Goal: Transaction & Acquisition: Purchase product/service

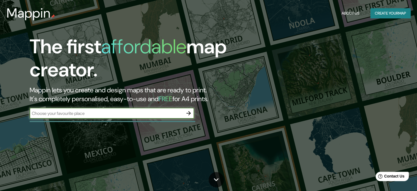
click at [78, 115] on input "text" at bounding box center [107, 113] width 154 height 6
type input "cdmx"
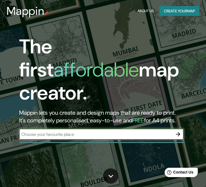
click at [79, 131] on input "text" at bounding box center [96, 134] width 154 height 6
type input "ciudad de [GEOGRAPHIC_DATA]"
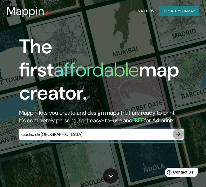
click at [179, 132] on icon "button" at bounding box center [178, 134] width 4 height 4
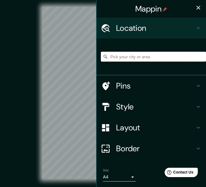
click at [120, 54] on input "Pick your city or area" at bounding box center [153, 57] width 105 height 10
click at [130, 57] on input "Pick your city or area" at bounding box center [153, 57] width 105 height 10
paste input "Dirección: Viad. [GEOGRAPHIC_DATA] S/n, [GEOGRAPHIC_DATA], [GEOGRAPHIC_DATA], […"
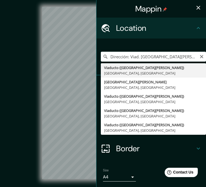
type input "Viaducto (Rio De La Piedad), 08400 Ciudad de México, México"
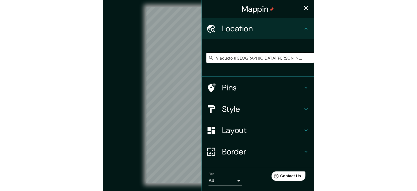
scroll to position [0, 0]
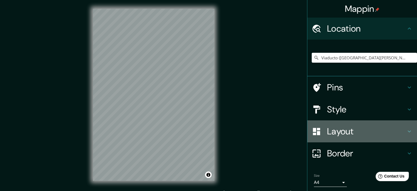
click at [210, 130] on h4 "Layout" at bounding box center [366, 131] width 79 height 11
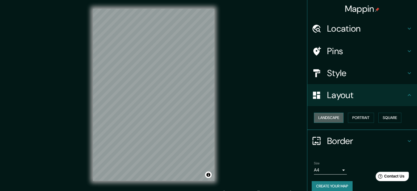
click at [210, 113] on button "Landscape" at bounding box center [329, 118] width 30 height 10
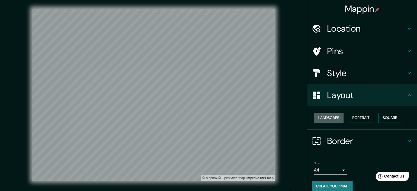
click at [210, 119] on button "Landscape" at bounding box center [329, 118] width 30 height 10
click at [210, 119] on button "Portrait" at bounding box center [361, 118] width 26 height 10
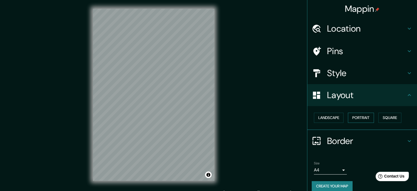
click at [210, 119] on button "Portrait" at bounding box center [361, 118] width 26 height 10
click at [210, 122] on button "Square" at bounding box center [390, 118] width 23 height 10
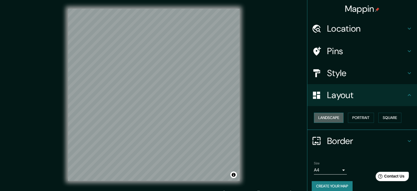
click at [210, 115] on button "Landscape" at bounding box center [329, 118] width 30 height 10
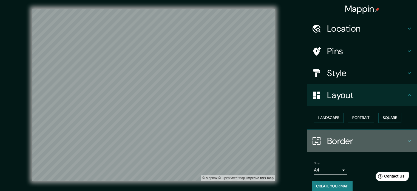
click at [210, 139] on h4 "Border" at bounding box center [366, 140] width 79 height 11
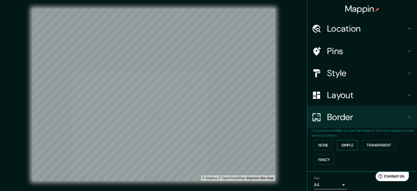
click at [210, 145] on button "Simple" at bounding box center [347, 145] width 21 height 10
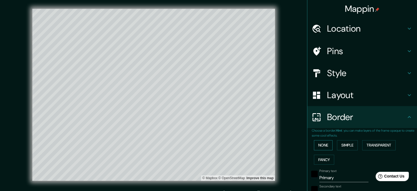
click at [210, 142] on button "None" at bounding box center [323, 145] width 19 height 10
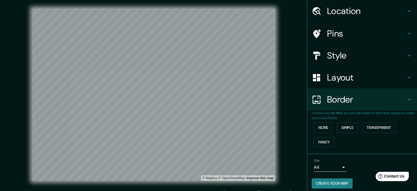
scroll to position [21, 0]
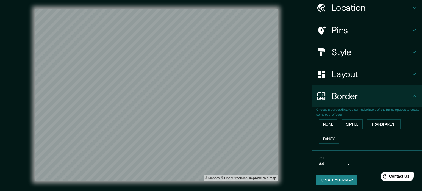
click at [210, 162] on body "Mappin Location Viaducto (Rio De La Piedad), 08400 Ciudad de México, México Pin…" at bounding box center [211, 95] width 422 height 191
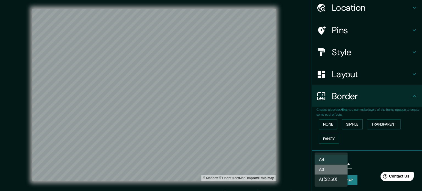
click at [210, 168] on li "A3" at bounding box center [330, 169] width 33 height 10
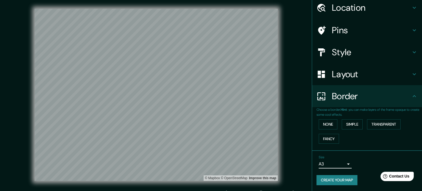
click at [210, 164] on body "Mappin Location Viaducto (Rio De La Piedad), 08400 Ciudad de México, México Pin…" at bounding box center [211, 95] width 422 height 191
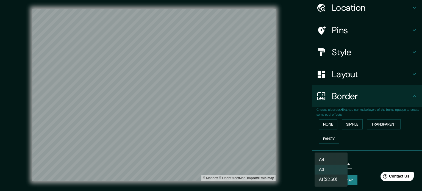
click at [210, 177] on li "A1 ($2.50)" at bounding box center [330, 179] width 33 height 10
type input "a3"
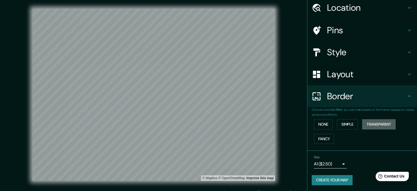
click at [210, 124] on button "Transparent" at bounding box center [379, 124] width 33 height 10
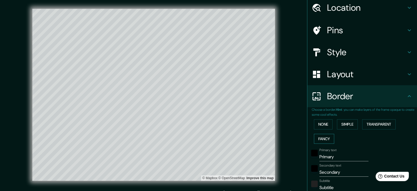
click at [210, 137] on button "Fancy" at bounding box center [324, 139] width 20 height 10
click at [210, 126] on button "None" at bounding box center [323, 124] width 19 height 10
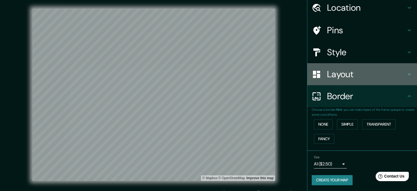
click at [210, 70] on h4 "Layout" at bounding box center [366, 74] width 79 height 11
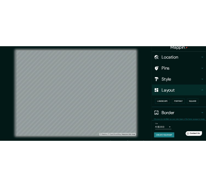
scroll to position [6, 0]
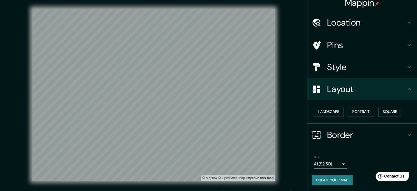
click at [210, 61] on h4 "Style" at bounding box center [366, 66] width 79 height 11
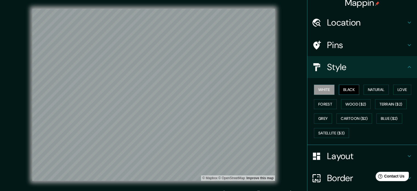
click at [210, 89] on button "Black" at bounding box center [349, 90] width 21 height 10
click at [210, 132] on button "Satellite ($3)" at bounding box center [331, 133] width 35 height 10
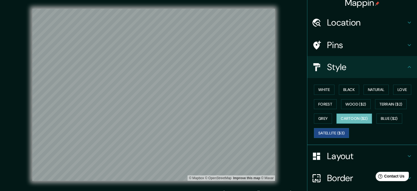
click at [210, 118] on button "Cartoon ($2)" at bounding box center [355, 118] width 36 height 10
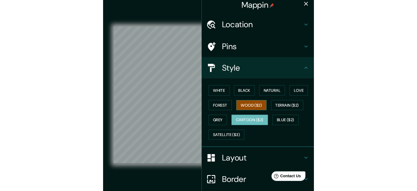
scroll to position [0, 0]
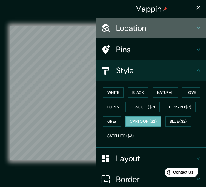
click at [120, 24] on h4 "Location" at bounding box center [155, 28] width 79 height 10
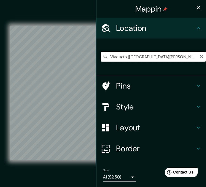
click at [145, 55] on input "Viaducto ([GEOGRAPHIC_DATA]), [GEOGRAPHIC_DATA], [GEOGRAPHIC_DATA]" at bounding box center [153, 57] width 105 height 10
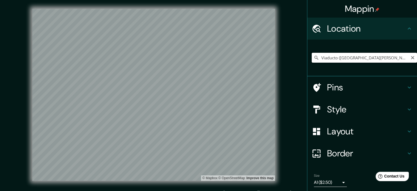
click at [210, 57] on input "Viaducto (Rio De La Piedad), 08400 Ciudad de México, México" at bounding box center [364, 58] width 105 height 10
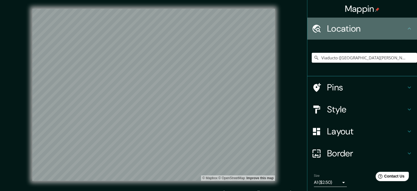
click at [210, 26] on h4 "Location" at bounding box center [366, 28] width 79 height 11
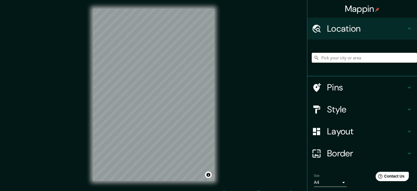
paste input "Dirección: Viad. [GEOGRAPHIC_DATA][PERSON_NAME] S/n, [GEOGRAPHIC_DATA], [GEOGRA…"
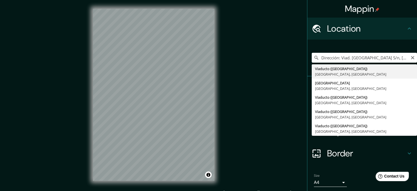
type input "Viaducto ([GEOGRAPHIC_DATA][PERSON_NAME]), [GEOGRAPHIC_DATA], [GEOGRAPHIC_DATA]"
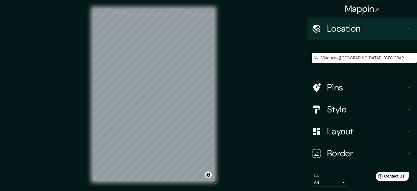
click at [263, 49] on div "Mappin Location Viaducto ([GEOGRAPHIC_DATA][PERSON_NAME]), [GEOGRAPHIC_DATA], […" at bounding box center [208, 99] width 417 height 198
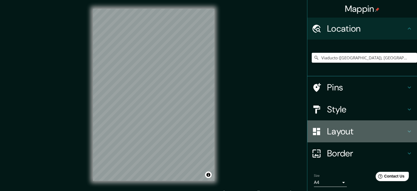
click at [339, 127] on h4 "Layout" at bounding box center [366, 131] width 79 height 11
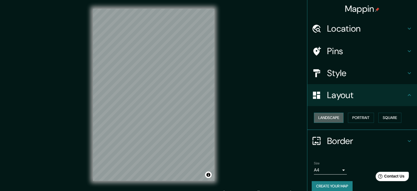
click at [336, 119] on button "Landscape" at bounding box center [329, 118] width 30 height 10
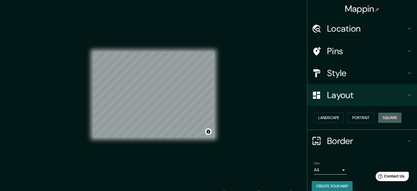
click at [393, 118] on button "Square" at bounding box center [390, 118] width 23 height 10
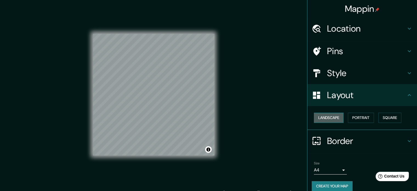
click at [334, 116] on button "Landscape" at bounding box center [329, 118] width 30 height 10
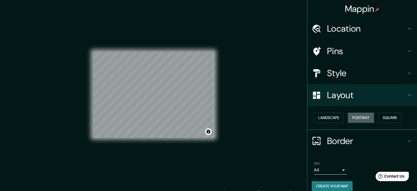
click at [361, 120] on button "Portrait" at bounding box center [361, 118] width 26 height 10
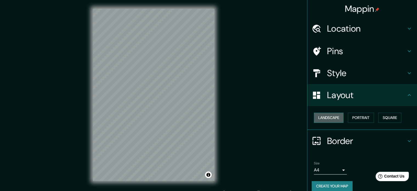
click at [333, 119] on button "Landscape" at bounding box center [329, 118] width 30 height 10
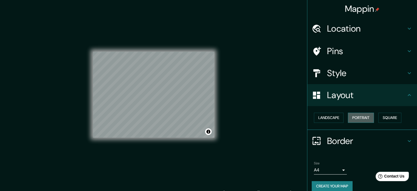
click at [351, 117] on button "Portrait" at bounding box center [361, 118] width 26 height 10
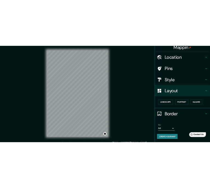
scroll to position [6, 0]
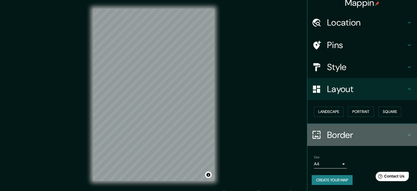
click at [352, 135] on h4 "Border" at bounding box center [366, 134] width 79 height 11
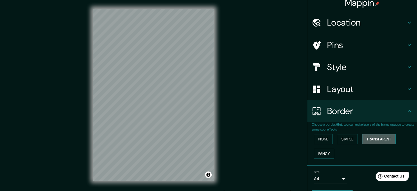
click at [372, 140] on button "Transparent" at bounding box center [379, 139] width 33 height 10
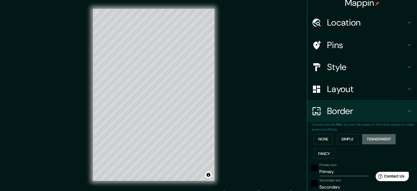
click at [372, 140] on button "Transparent" at bounding box center [379, 139] width 33 height 10
type input "213"
type input "35"
click at [324, 140] on button "None" at bounding box center [323, 139] width 19 height 10
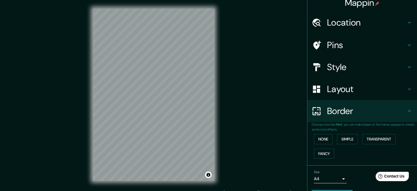
click at [335, 88] on h4 "Layout" at bounding box center [366, 88] width 79 height 11
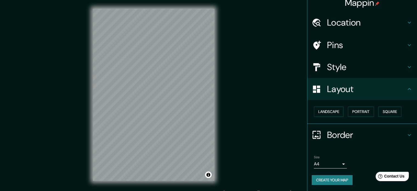
click at [334, 69] on h4 "Style" at bounding box center [366, 66] width 79 height 11
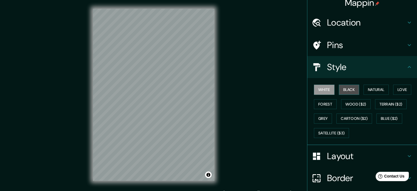
click at [348, 90] on button "Black" at bounding box center [349, 90] width 21 height 10
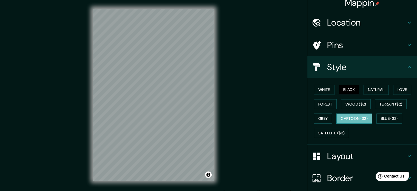
click at [348, 119] on button "Cartoon ($2)" at bounding box center [355, 118] width 36 height 10
click at [383, 116] on button "Blue ($2)" at bounding box center [390, 118] width 26 height 10
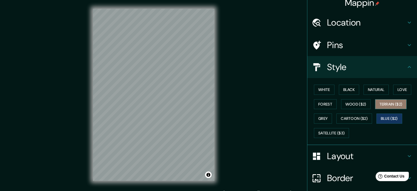
click at [383, 102] on button "Terrain ($2)" at bounding box center [392, 104] width 32 height 10
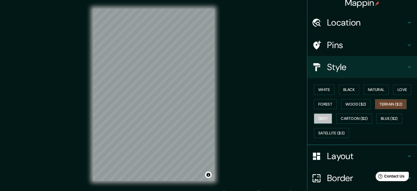
click at [318, 113] on button "Grey" at bounding box center [323, 118] width 18 height 10
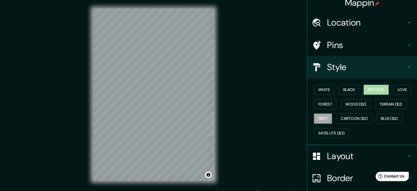
click at [367, 88] on button "Natural" at bounding box center [376, 90] width 25 height 10
click at [330, 49] on h4 "Pins" at bounding box center [366, 45] width 79 height 11
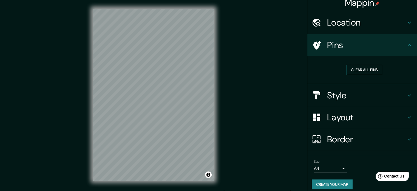
click at [355, 69] on button "Clear all pins" at bounding box center [365, 70] width 36 height 10
click at [331, 43] on h4 "Pins" at bounding box center [366, 45] width 79 height 11
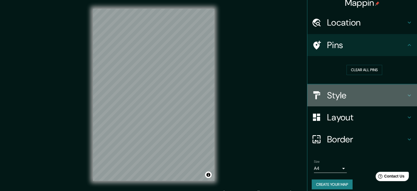
click at [343, 95] on h4 "Style" at bounding box center [366, 95] width 79 height 11
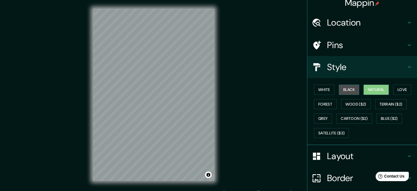
click at [347, 86] on button "Black" at bounding box center [349, 90] width 21 height 10
click at [401, 89] on button "Love" at bounding box center [403, 90] width 18 height 10
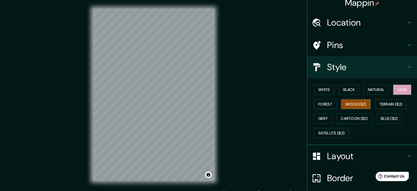
click at [353, 103] on button "Wood ($2)" at bounding box center [356, 104] width 30 height 10
click at [377, 100] on button "Terrain ($2)" at bounding box center [392, 104] width 32 height 10
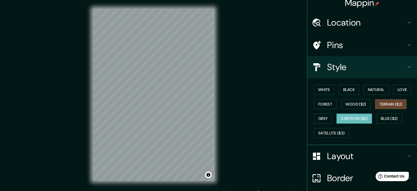
click at [351, 115] on button "Cartoon ($2)" at bounding box center [355, 118] width 36 height 10
click at [335, 132] on button "Satellite ($3)" at bounding box center [331, 133] width 35 height 10
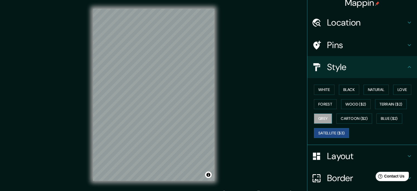
click at [321, 115] on button "Grey" at bounding box center [323, 118] width 18 height 10
click at [382, 116] on button "Blue ($2)" at bounding box center [390, 118] width 26 height 10
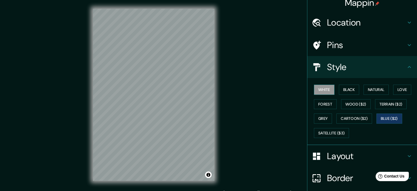
click at [320, 88] on button "White" at bounding box center [324, 90] width 21 height 10
click at [350, 91] on button "Black" at bounding box center [349, 90] width 21 height 10
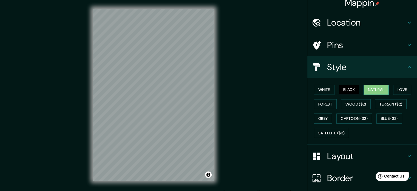
click at [372, 90] on button "Natural" at bounding box center [376, 90] width 25 height 10
click at [86, 62] on div "© Mapbox © OpenStreetMap Improve this map" at bounding box center [153, 94] width 139 height 189
click at [334, 153] on h4 "Layout" at bounding box center [366, 155] width 79 height 11
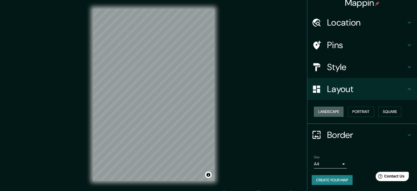
click at [329, 113] on button "Landscape" at bounding box center [329, 112] width 30 height 10
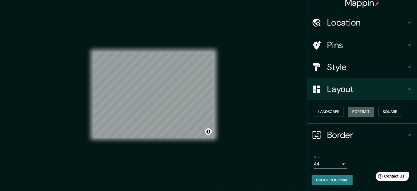
click at [354, 111] on button "Portrait" at bounding box center [361, 112] width 26 height 10
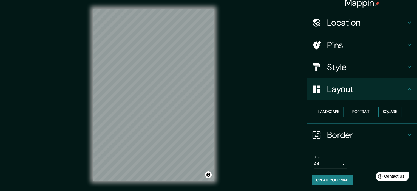
click at [382, 109] on button "Square" at bounding box center [390, 112] width 23 height 10
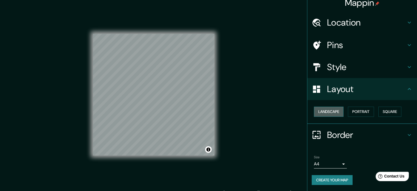
click at [320, 110] on button "Landscape" at bounding box center [329, 112] width 30 height 10
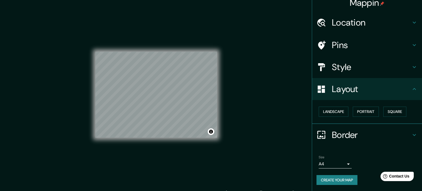
click at [335, 161] on body "Mappin Location Viaducto (Rio De La Piedad), 08400 Ciudad de México, México Pin…" at bounding box center [211, 95] width 422 height 191
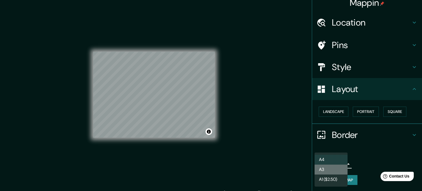
click at [332, 169] on li "A3" at bounding box center [330, 169] width 33 height 10
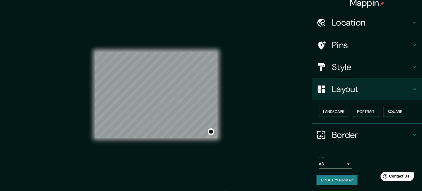
click at [335, 163] on body "Mappin Location Viaducto (Rio De La Piedad), 08400 Ciudad de México, México Pin…" at bounding box center [211, 95] width 422 height 191
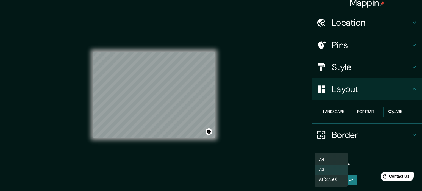
click at [331, 180] on li "A1 ($2.50)" at bounding box center [330, 179] width 33 height 10
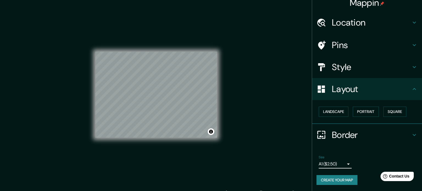
click at [332, 164] on body "Mappin Location Viaducto (Rio De La Piedad), 08400 Ciudad de México, México Pin…" at bounding box center [211, 95] width 422 height 191
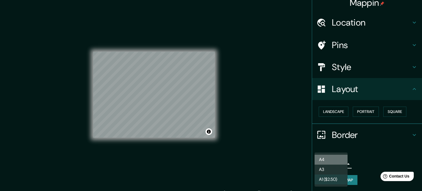
click at [331, 158] on li "A4" at bounding box center [330, 160] width 33 height 10
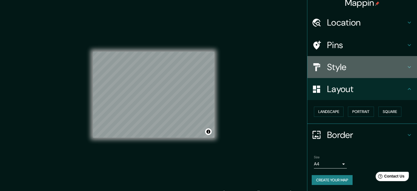
click at [330, 68] on h4 "Style" at bounding box center [366, 66] width 79 height 11
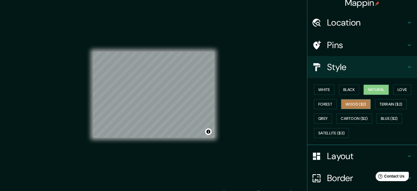
click at [356, 103] on button "Wood ($2)" at bounding box center [356, 104] width 30 height 10
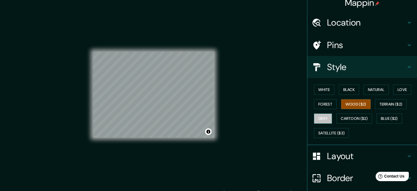
click at [321, 118] on button "Grey" at bounding box center [323, 118] width 18 height 10
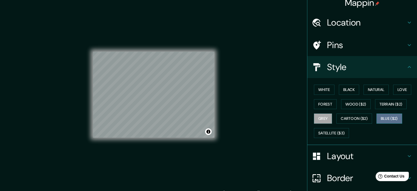
click at [382, 119] on button "Blue ($2)" at bounding box center [390, 118] width 26 height 10
click at [394, 89] on button "Love" at bounding box center [403, 90] width 18 height 10
click at [351, 86] on button "Black" at bounding box center [349, 90] width 21 height 10
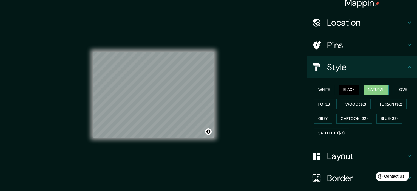
click at [370, 91] on button "Natural" at bounding box center [376, 90] width 25 height 10
click at [325, 87] on button "White" at bounding box center [324, 90] width 21 height 10
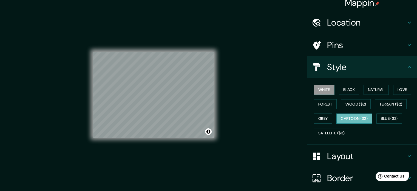
click at [341, 117] on button "Cartoon ($2)" at bounding box center [355, 118] width 36 height 10
click at [326, 117] on button "Grey" at bounding box center [323, 118] width 18 height 10
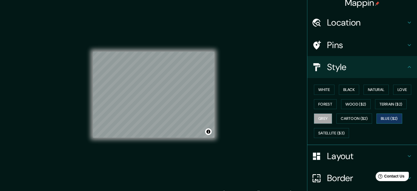
click at [389, 118] on button "Blue ($2)" at bounding box center [390, 118] width 26 height 10
click at [314, 116] on button "Grey" at bounding box center [323, 118] width 18 height 10
click at [336, 128] on button "Satellite ($3)" at bounding box center [331, 133] width 35 height 10
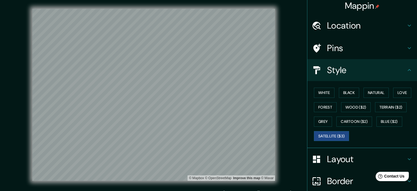
scroll to position [0, 0]
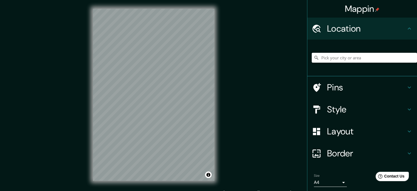
paste input "Dirección: Viad. Río de la Piedad S/n, Granjas México, Iztacalco, 08400 Ciudad …"
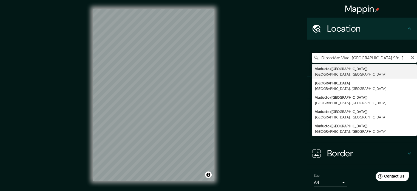
click at [333, 57] on input "Dirección: Viad. Río de la Piedad S/n, Granjas México, Iztacalco, 08400 Ciudad …" at bounding box center [364, 58] width 105 height 10
paste input "https://www.google.com/search?sca_esv=453f87096d44fbd1&q=aut%C3%B3dromo+hermano…"
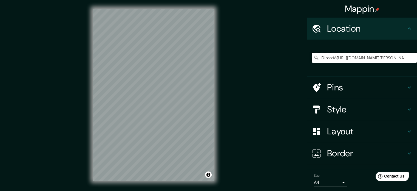
click at [341, 57] on input "Direccióhttps://www.google.com/search?sca_esv=453f87096d44fbd1&q=aut%C3%B3dromo…" at bounding box center [364, 58] width 105 height 10
click at [342, 57] on input "Direccióhttps://www.google.com/search?sca_esv=453f87096d44fbd1&q=aut%C3%B3dromo…" at bounding box center [364, 58] width 105 height 10
click at [405, 57] on input "Direccióhttps://www.google.com/search?sca_esv=453f87096d44fbd1&q=aut%C3%B3dromo…" at bounding box center [364, 58] width 105 height 10
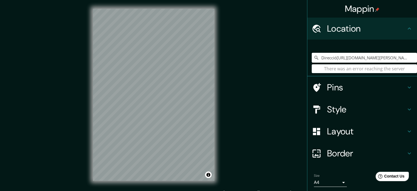
type input "Direccióhttps://www.google.com/sv=453f87096d44fbd1&q=aut%C3%B3dromo+hermanos+ro…"
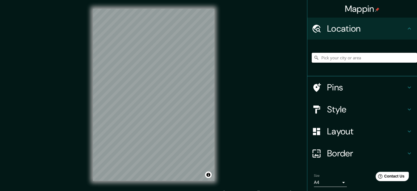
click at [325, 57] on input "Pick your city or area" at bounding box center [364, 58] width 105 height 10
paste input "[GEOGRAPHIC_DATA], [GEOGRAPHIC_DATA], [GEOGRAPHIC_DATA], CDMX"
type input "Viaducto ([GEOGRAPHIC_DATA]), [GEOGRAPHIC_DATA], [GEOGRAPHIC_DATA]"
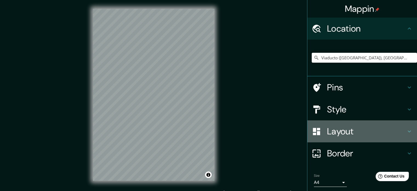
click at [339, 132] on h4 "Layout" at bounding box center [366, 131] width 79 height 11
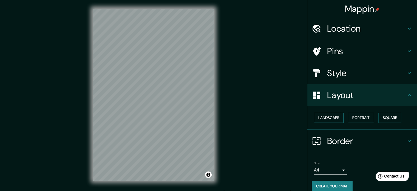
drag, startPoint x: 332, startPoint y: 111, endPoint x: 330, endPoint y: 114, distance: 3.8
click at [330, 113] on div "Landscape [GEOGRAPHIC_DATA]" at bounding box center [364, 117] width 105 height 15
click at [330, 114] on button "Landscape" at bounding box center [329, 118] width 30 height 10
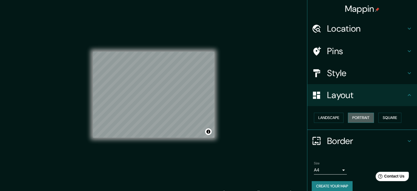
click at [351, 117] on button "Portrait" at bounding box center [361, 118] width 26 height 10
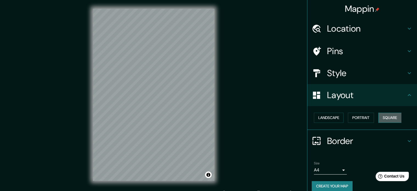
click at [390, 118] on button "Square" at bounding box center [390, 118] width 23 height 10
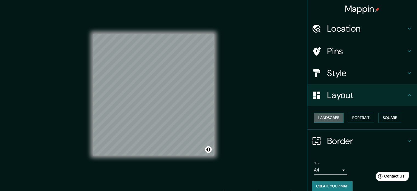
click at [332, 115] on button "Landscape" at bounding box center [329, 118] width 30 height 10
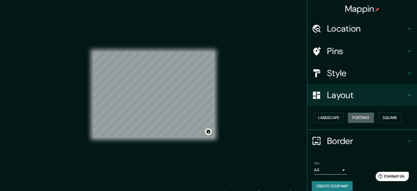
click at [362, 118] on button "Portrait" at bounding box center [361, 118] width 26 height 10
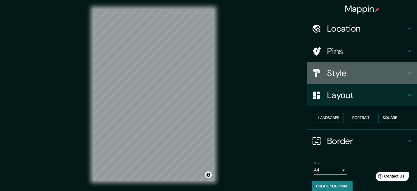
click at [336, 72] on h4 "Style" at bounding box center [366, 73] width 79 height 11
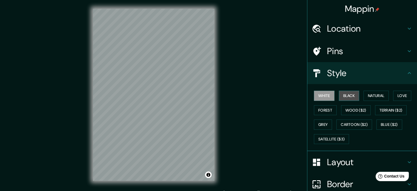
click at [347, 97] on button "Black" at bounding box center [349, 96] width 21 height 10
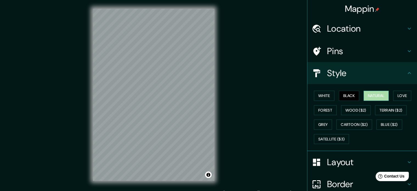
click at [368, 93] on button "Natural" at bounding box center [376, 96] width 25 height 10
click at [348, 119] on div "White Black Natural Love Forest Wood ($2) Terrain ($2) Grey Cartoon ($2) Blue (…" at bounding box center [364, 117] width 105 height 58
click at [348, 122] on button "Cartoon ($2)" at bounding box center [355, 124] width 36 height 10
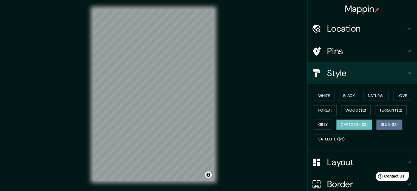
click at [387, 123] on button "Blue ($2)" at bounding box center [390, 124] width 26 height 10
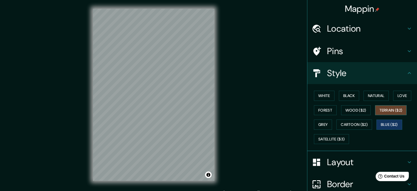
click at [388, 107] on button "Terrain ($2)" at bounding box center [392, 110] width 32 height 10
click at [353, 108] on button "Wood ($2)" at bounding box center [356, 110] width 30 height 10
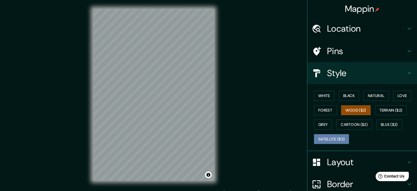
click at [316, 134] on button "Satellite ($3)" at bounding box center [331, 139] width 35 height 10
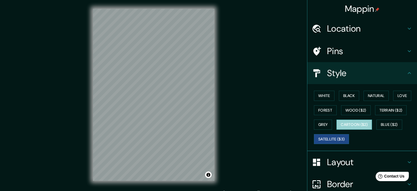
click at [354, 124] on button "Cartoon ($2)" at bounding box center [355, 124] width 36 height 10
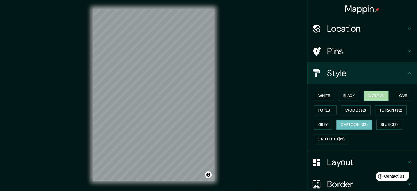
click at [372, 96] on button "Natural" at bounding box center [376, 96] width 25 height 10
click at [344, 96] on button "Black" at bounding box center [349, 96] width 21 height 10
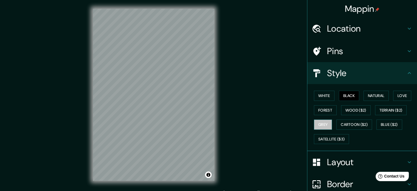
click at [322, 122] on button "Grey" at bounding box center [323, 124] width 18 height 10
click at [342, 126] on button "Cartoon ($2)" at bounding box center [355, 124] width 36 height 10
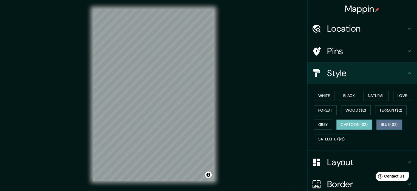
click at [385, 123] on button "Blue ($2)" at bounding box center [390, 124] width 26 height 10
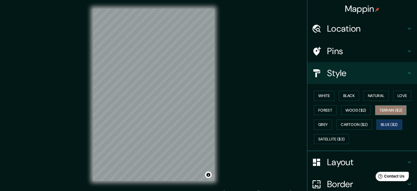
click at [388, 111] on button "Terrain ($2)" at bounding box center [392, 110] width 32 height 10
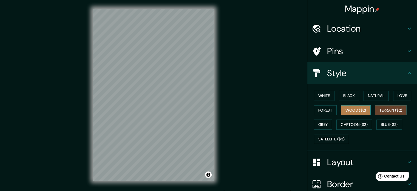
click at [348, 107] on button "Wood ($2)" at bounding box center [356, 110] width 30 height 10
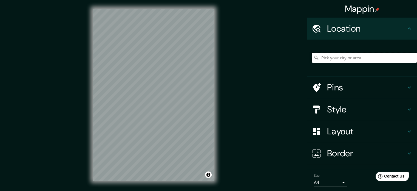
click at [332, 56] on input "Pick your city or area" at bounding box center [364, 58] width 105 height 10
paste input "Dirección: Viad. [GEOGRAPHIC_DATA] S/n, [GEOGRAPHIC_DATA], [GEOGRAPHIC_DATA], […"
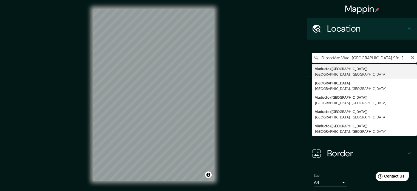
type input "Viaducto (Rio De La Piedad), 08400 Ciudad de México, México"
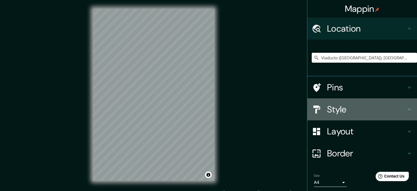
click at [342, 112] on h4 "Style" at bounding box center [366, 109] width 79 height 11
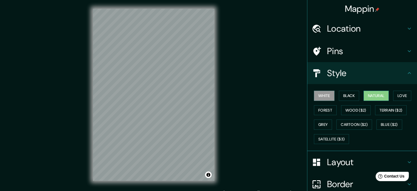
click at [367, 96] on button "Natural" at bounding box center [376, 96] width 25 height 10
click at [401, 93] on button "Love" at bounding box center [403, 96] width 18 height 10
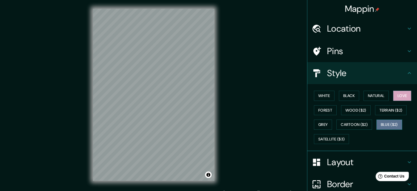
click at [385, 124] on button "Blue ($2)" at bounding box center [390, 124] width 26 height 10
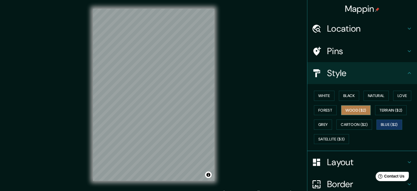
click at [350, 111] on button "Wood ($2)" at bounding box center [356, 110] width 30 height 10
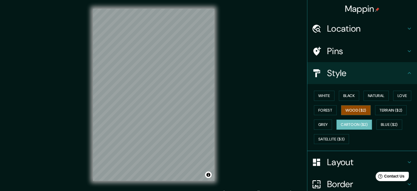
click at [349, 123] on button "Cartoon ($2)" at bounding box center [355, 124] width 36 height 10
click at [334, 136] on button "Satellite ($3)" at bounding box center [331, 139] width 35 height 10
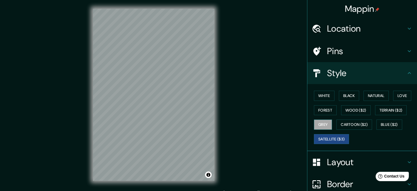
click at [320, 121] on button "Grey" at bounding box center [323, 124] width 18 height 10
click at [335, 135] on button "Satellite ($3)" at bounding box center [331, 139] width 35 height 10
click at [350, 124] on button "Cartoon ($2)" at bounding box center [355, 124] width 36 height 10
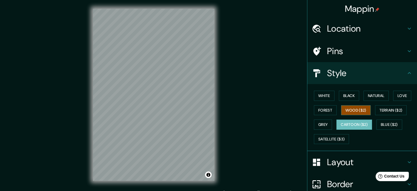
click at [355, 108] on button "Wood ($2)" at bounding box center [356, 110] width 30 height 10
click at [339, 160] on h4 "Layout" at bounding box center [366, 161] width 79 height 11
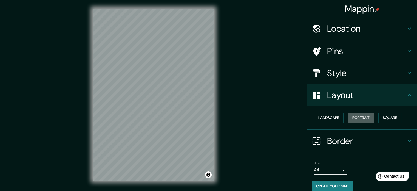
click at [363, 114] on button "Portrait" at bounding box center [361, 118] width 26 height 10
click at [386, 117] on button "Square" at bounding box center [390, 118] width 23 height 10
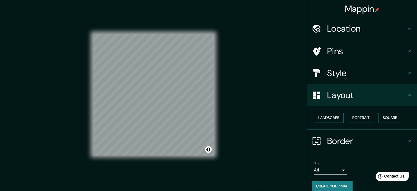
click at [320, 117] on button "Landscape" at bounding box center [329, 118] width 30 height 10
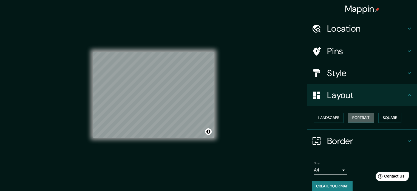
click at [360, 116] on button "Portrait" at bounding box center [361, 118] width 26 height 10
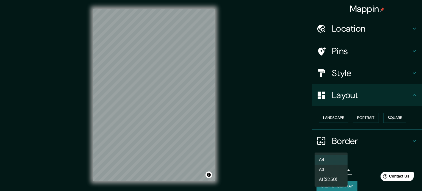
click at [326, 170] on body "Mappin Location Viaducto (Rio De La Piedad), 08400 Ciudad de México, México Pin…" at bounding box center [211, 95] width 422 height 191
click at [326, 171] on li "A3" at bounding box center [330, 169] width 33 height 10
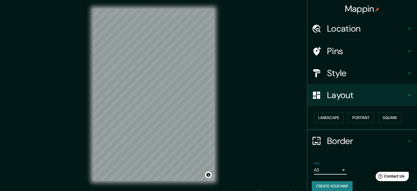
click at [329, 184] on button "Create your map" at bounding box center [332, 186] width 41 height 10
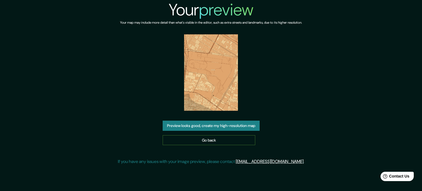
click at [220, 140] on link "Go back" at bounding box center [208, 140] width 93 height 10
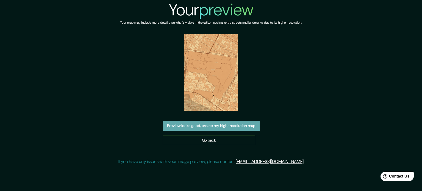
click at [206, 125] on button "Preview looks good, create my high-resolution map" at bounding box center [210, 126] width 97 height 10
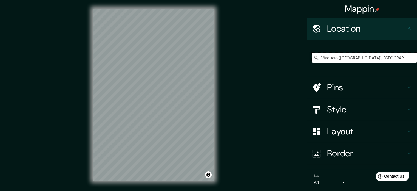
click at [340, 59] on input "Viaducto ([GEOGRAPHIC_DATA]), [GEOGRAPHIC_DATA], [GEOGRAPHIC_DATA]" at bounding box center [364, 58] width 105 height 10
drag, startPoint x: 405, startPoint y: 57, endPoint x: 303, endPoint y: 55, distance: 101.8
click at [307, 55] on div "Mappin Location Viaducto ([GEOGRAPHIC_DATA]), [GEOGRAPHIC_DATA], [GEOGRAPHIC_DA…" at bounding box center [362, 95] width 110 height 191
paste input "Dirección: Viad. [GEOGRAPHIC_DATA] S/n, [GEOGRAPHIC_DATA], [GEOGRAPHIC_DATA], […"
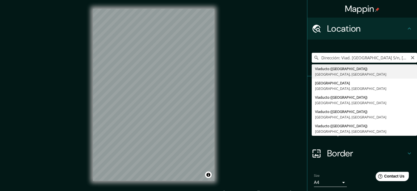
type input "Viaducto ([GEOGRAPHIC_DATA]), [GEOGRAPHIC_DATA], [GEOGRAPHIC_DATA]"
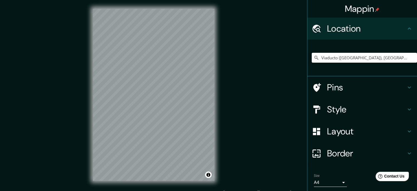
scroll to position [0, 0]
click at [339, 108] on h4 "Style" at bounding box center [366, 109] width 79 height 11
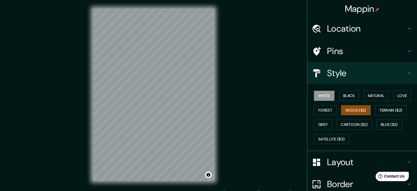
click at [355, 110] on button "Wood ($2)" at bounding box center [356, 110] width 30 height 10
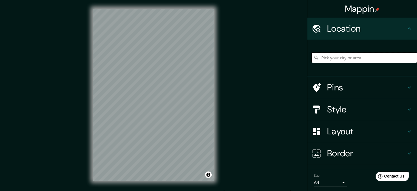
click at [333, 58] on input "Pick your city or area" at bounding box center [364, 58] width 105 height 10
